Goal: Communication & Community: Answer question/provide support

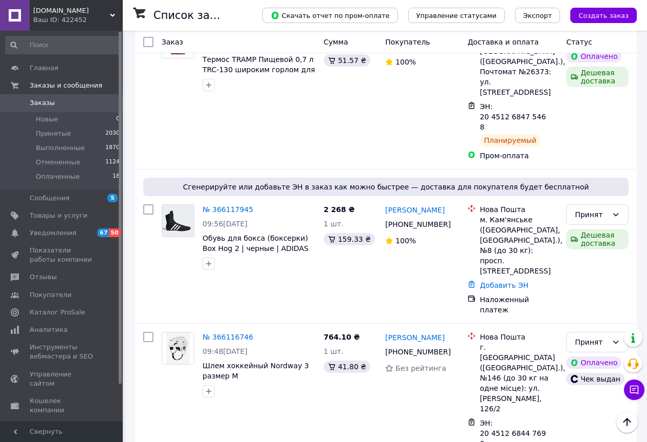
scroll to position [1825, 0]
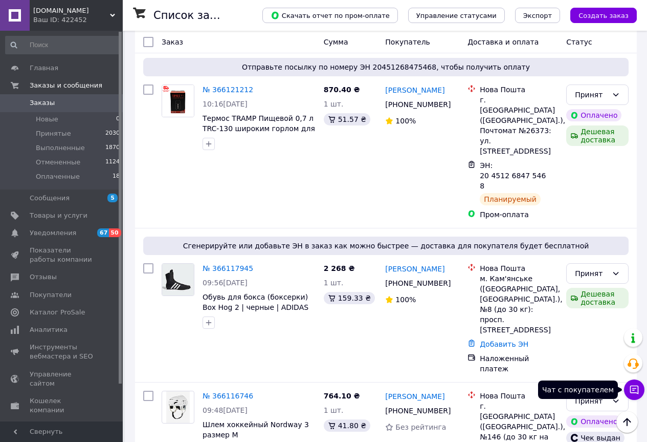
click at [634, 385] on icon at bounding box center [634, 389] width 9 height 9
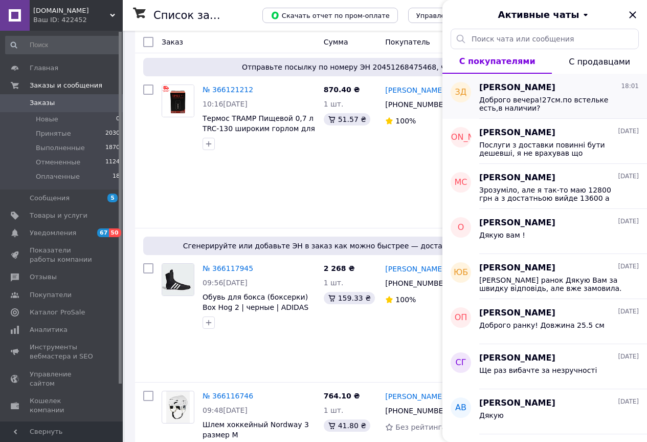
click at [498, 99] on span "Доброго вечера!27см.по встельке есть,в наличии?" at bounding box center [551, 104] width 145 height 16
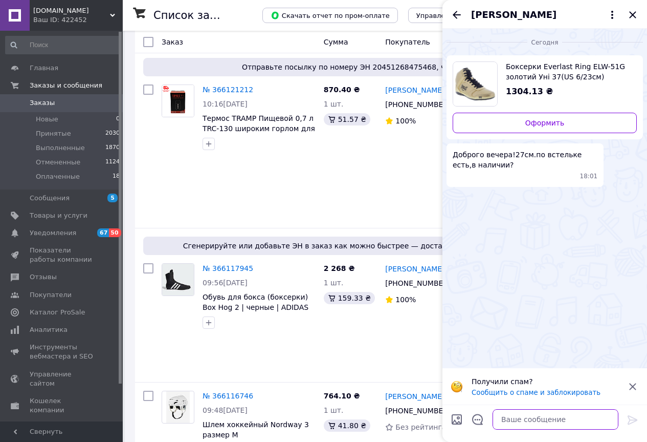
click at [500, 417] on textarea at bounding box center [556, 419] width 126 height 20
type textarea "Добрий вечір! Немає, на жаль."
click at [631, 418] on icon at bounding box center [633, 419] width 12 height 12
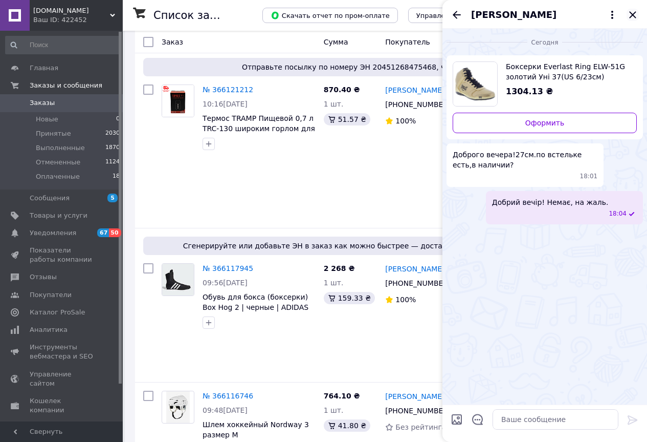
click at [631, 15] on icon "Закрыть" at bounding box center [633, 15] width 12 height 12
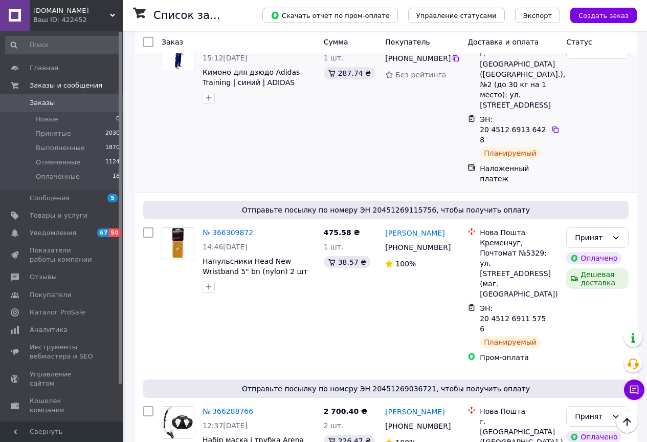
scroll to position [0, 0]
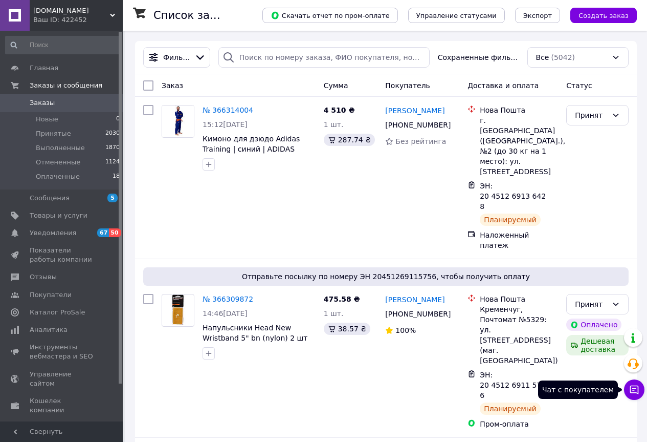
click at [632, 384] on button "Чат с покупателем" at bounding box center [634, 389] width 20 height 20
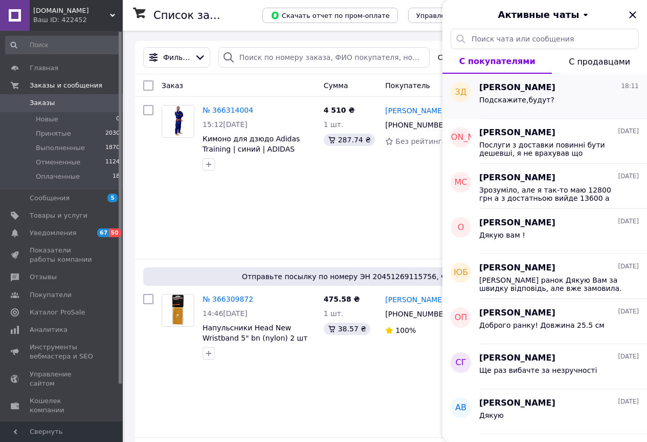
click at [503, 96] on span "Подскажите,будут?" at bounding box center [516, 100] width 75 height 8
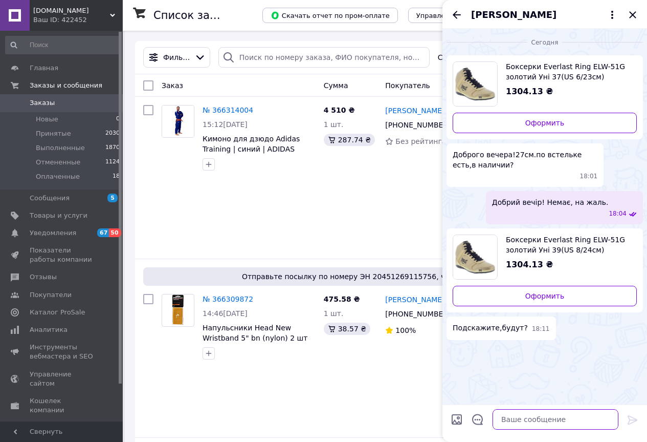
click at [522, 418] on textarea at bounding box center [556, 419] width 126 height 20
type textarea "Це стокове взуття, і прогнозувати щось тут неможливо."
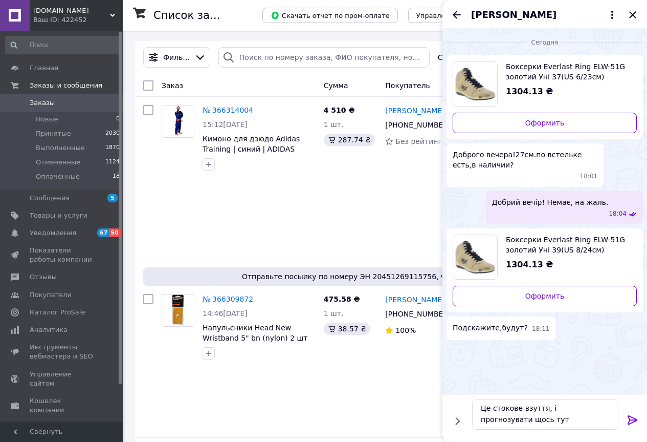
click at [628, 418] on icon at bounding box center [633, 419] width 12 height 12
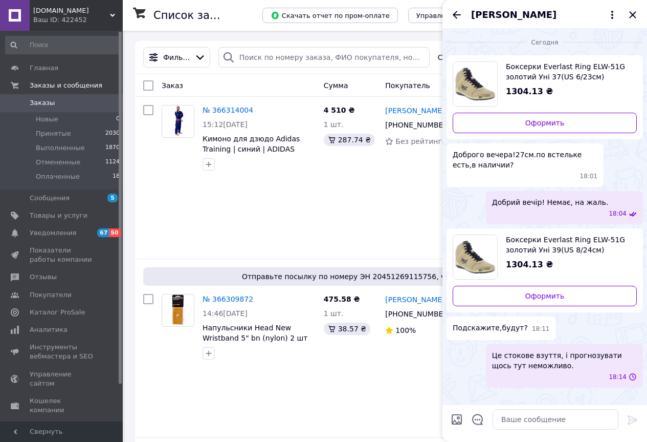
scroll to position [0, 0]
click at [30, 105] on span "Заказы" at bounding box center [42, 102] width 25 height 9
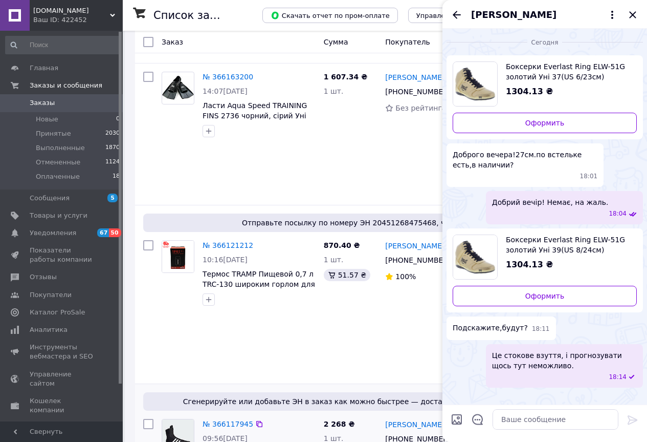
scroll to position [1688, 0]
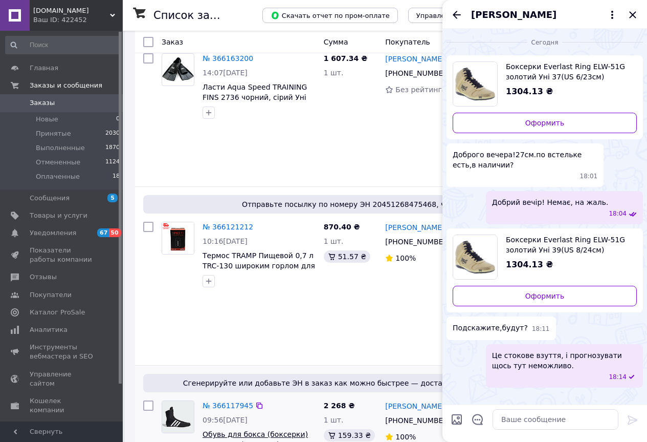
click at [247, 430] on span "Обувь для бокса (боксерки) Box Hog 2 | черные | ADIDAS FX0561" at bounding box center [256, 444] width 106 height 29
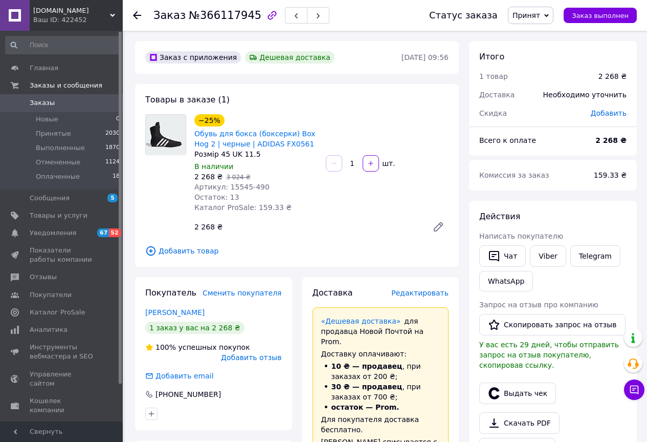
click at [35, 105] on span "Заказы" at bounding box center [42, 102] width 25 height 9
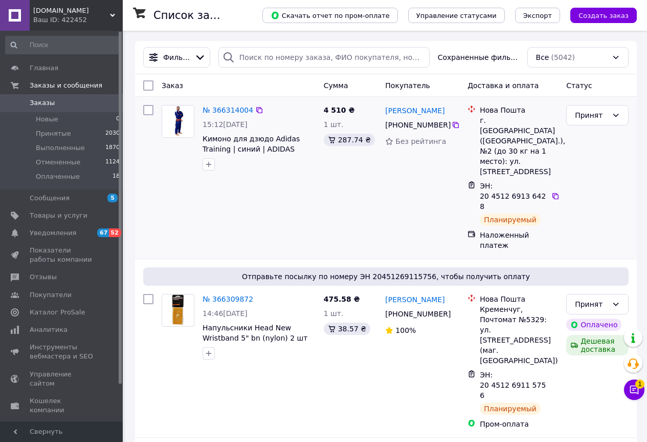
click at [293, 182] on div "№ 366314004 15:12, 12.10.2025 Кимоно для дзюдо Adidas Training | синий | ADIDAS…" at bounding box center [239, 177] width 162 height 153
click at [635, 389] on icon at bounding box center [634, 389] width 10 height 10
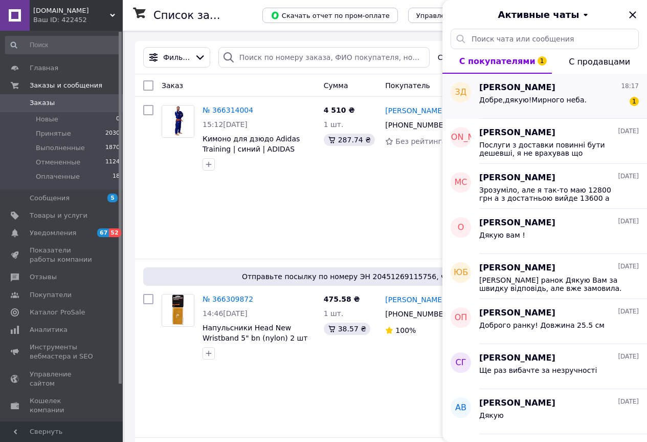
click at [535, 92] on span "[PERSON_NAME]" at bounding box center [517, 88] width 76 height 12
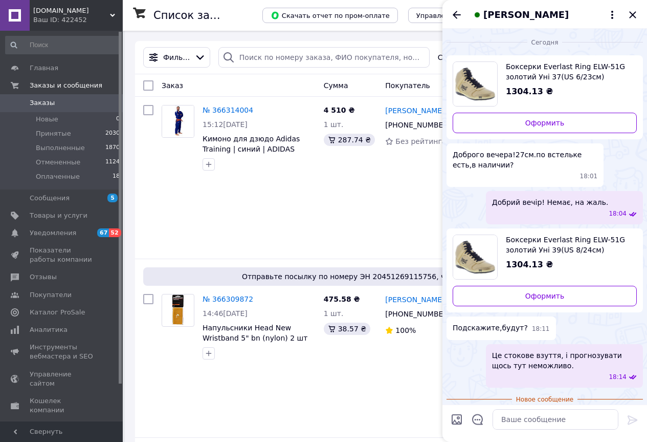
scroll to position [23, 0]
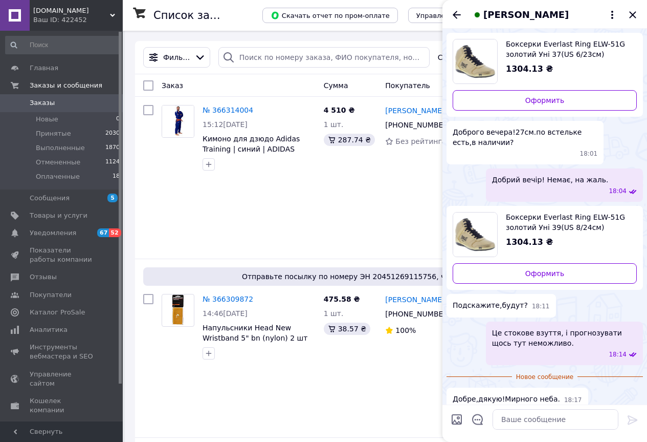
click at [469, 236] on img "Посмотреть товар" at bounding box center [475, 234] width 44 height 44
click at [40, 101] on span "Заказы" at bounding box center [42, 102] width 25 height 9
click at [633, 15] on icon "Закрыть" at bounding box center [632, 14] width 7 height 7
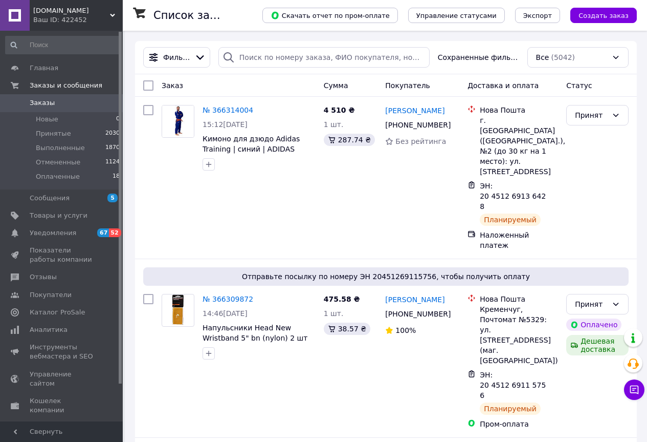
click at [35, 101] on span "Заказы" at bounding box center [42, 102] width 25 height 9
click at [29, 94] on link "Заказы и сообщения" at bounding box center [63, 85] width 126 height 17
